Goal: Task Accomplishment & Management: Manage account settings

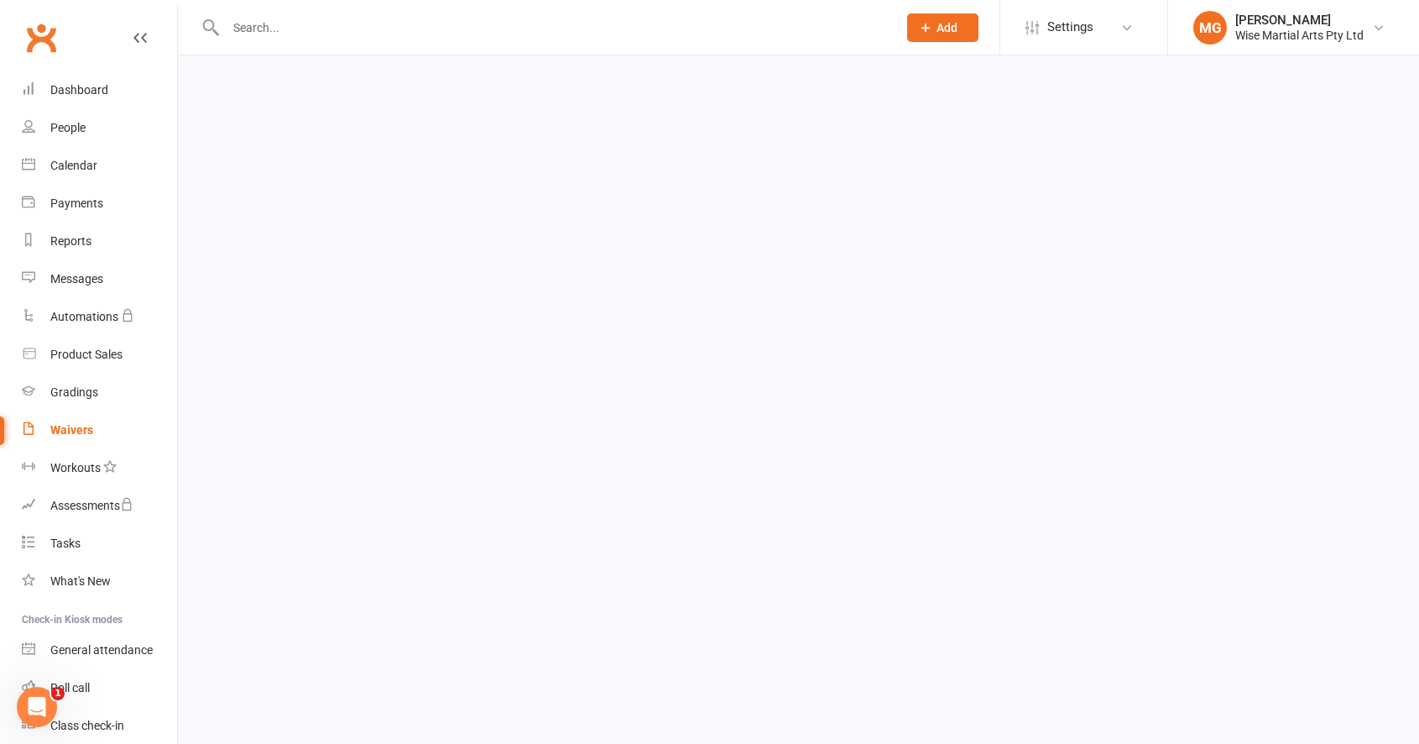
select select "100"
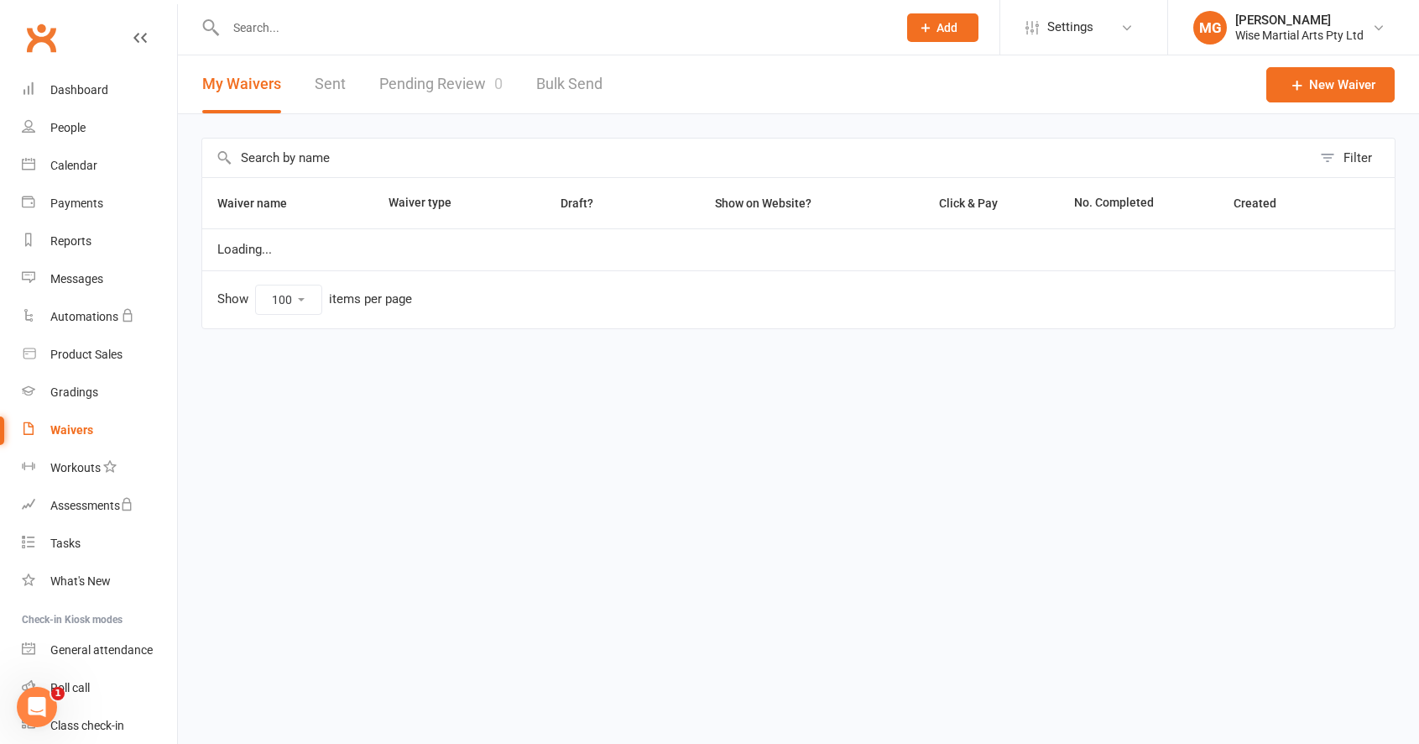
click at [91, 421] on link "Waivers" at bounding box center [99, 430] width 155 height 38
click at [394, 104] on link "Pending Review 0" at bounding box center [440, 84] width 123 height 58
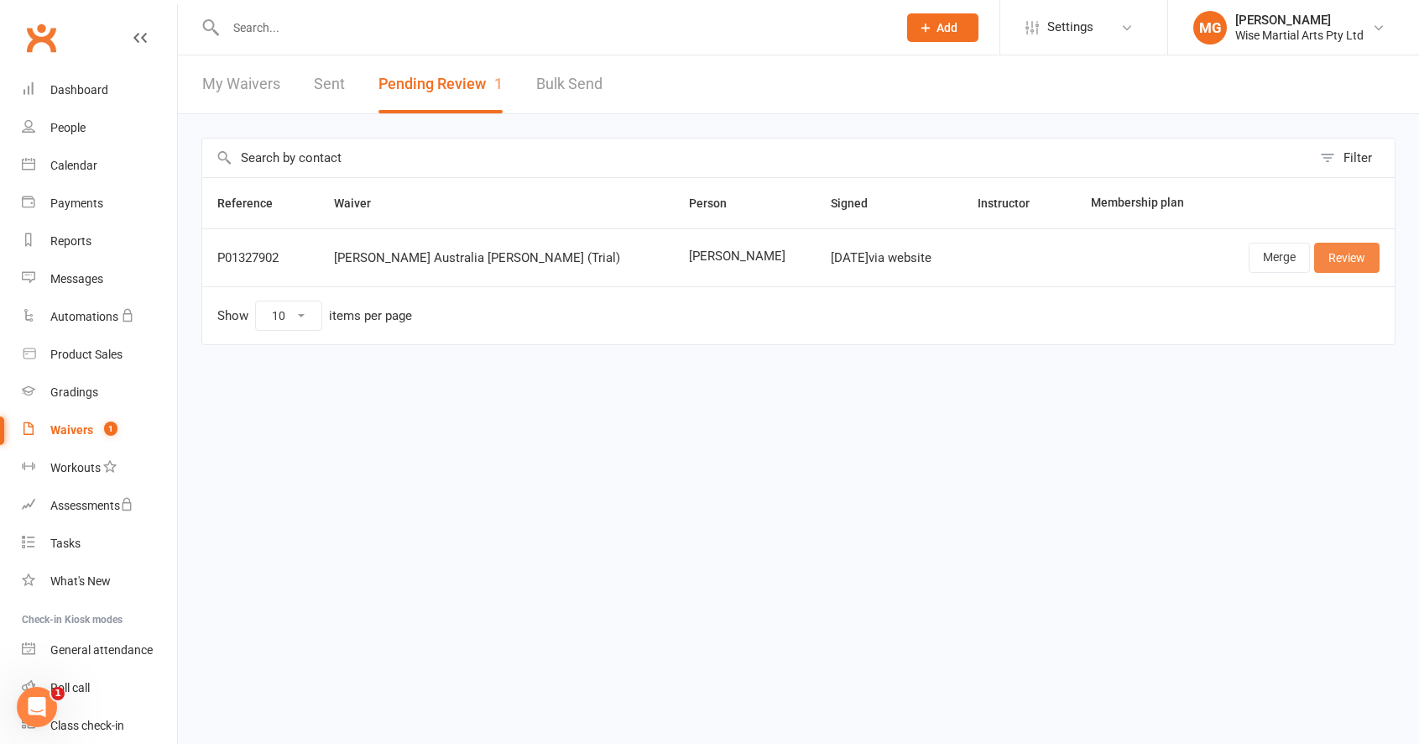
click at [1331, 268] on link "Review" at bounding box center [1346, 258] width 65 height 30
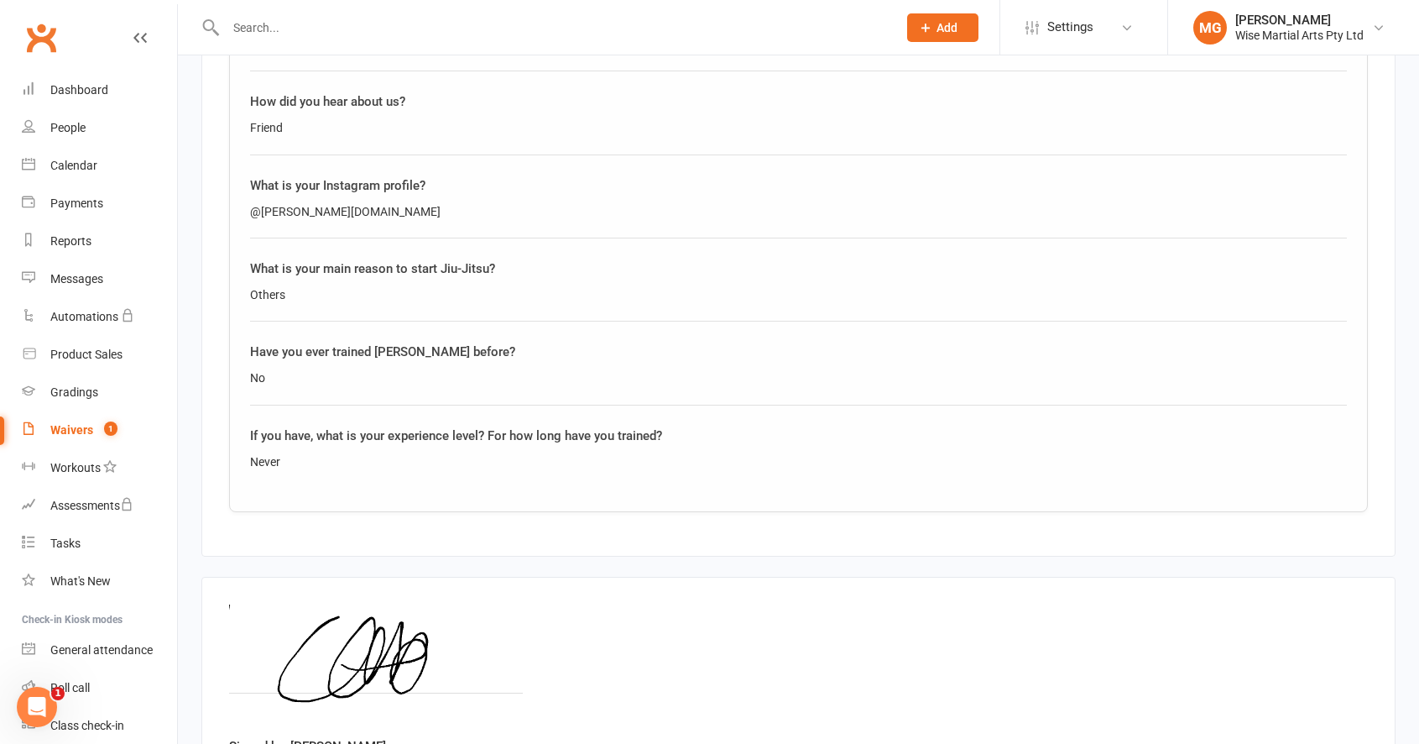
scroll to position [1795, 0]
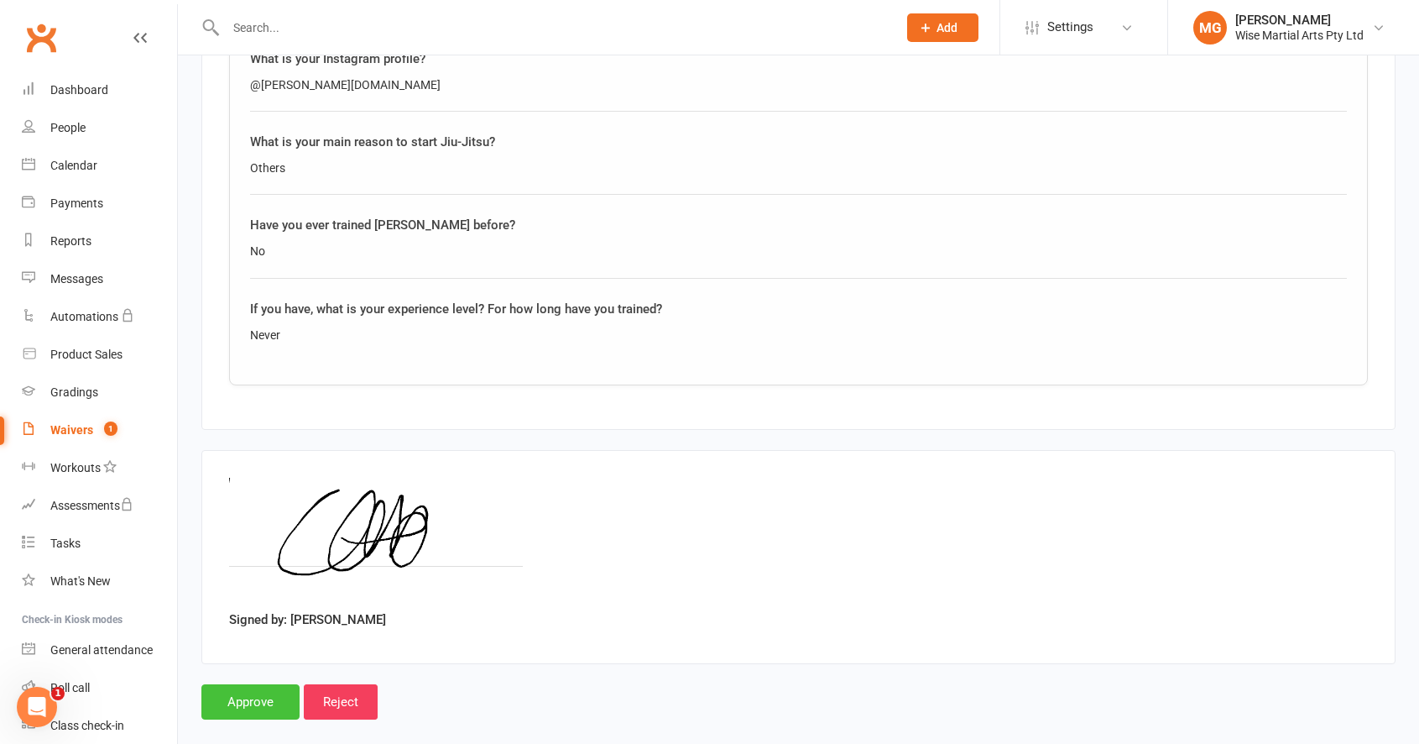
click at [261, 684] on input "Approve" at bounding box center [250, 701] width 98 height 35
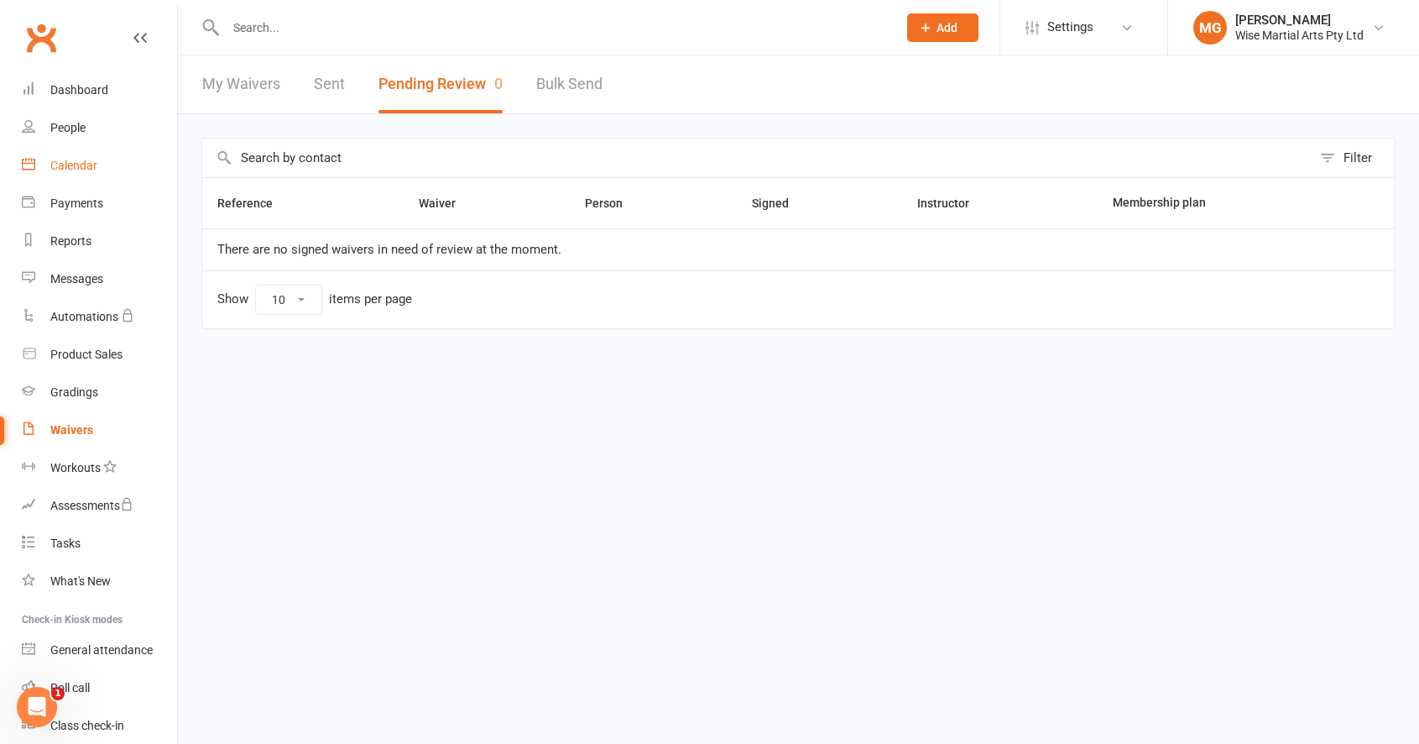
click at [72, 151] on link "Calendar" at bounding box center [99, 166] width 155 height 38
